Goal: Information Seeking & Learning: Find contact information

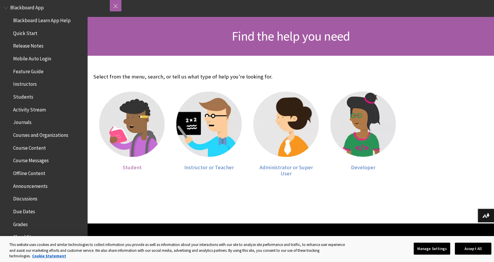
scroll to position [75, 0]
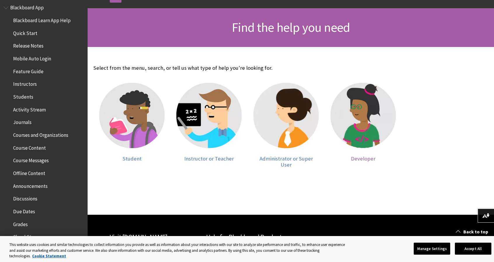
click at [365, 159] on span "Developer" at bounding box center [363, 158] width 25 height 7
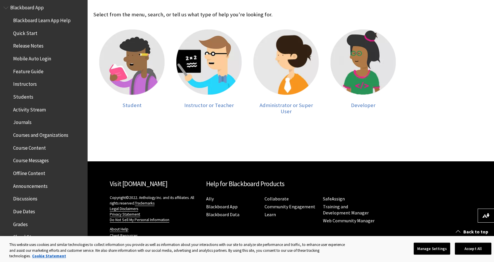
scroll to position [0, 0]
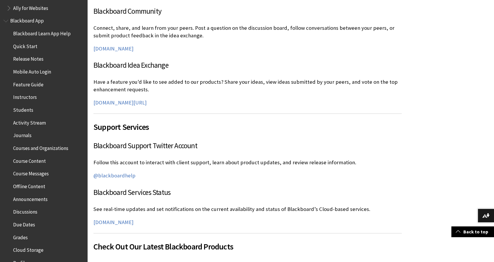
scroll to position [241, 0]
click at [122, 175] on link "@blackboardhelp" at bounding box center [114, 175] width 42 height 7
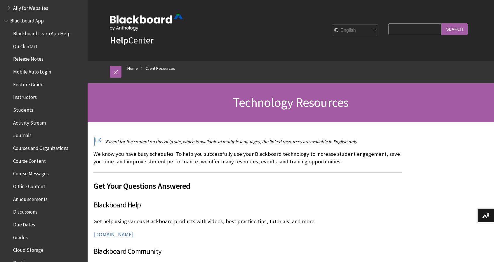
scroll to position [0, 0]
click at [134, 68] on link "Home" at bounding box center [132, 68] width 11 height 7
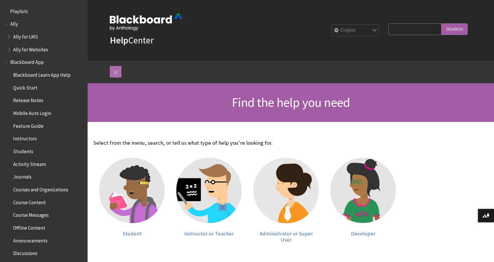
click at [116, 70] on link at bounding box center [116, 72] width 12 height 12
